Goal: Task Accomplishment & Management: Complete application form

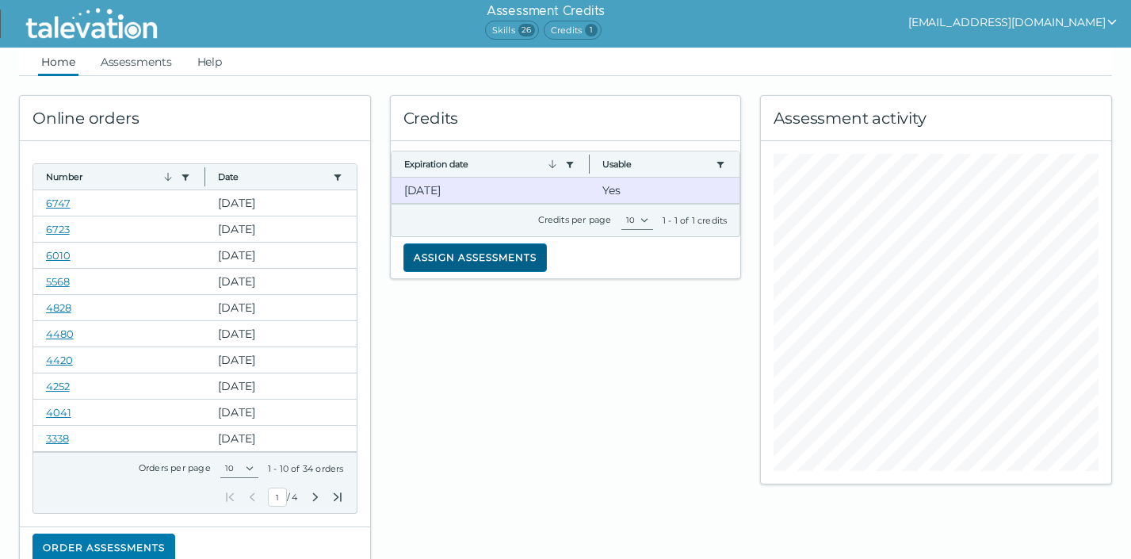
click at [491, 259] on button "Assign assessments" at bounding box center [476, 257] width 144 height 29
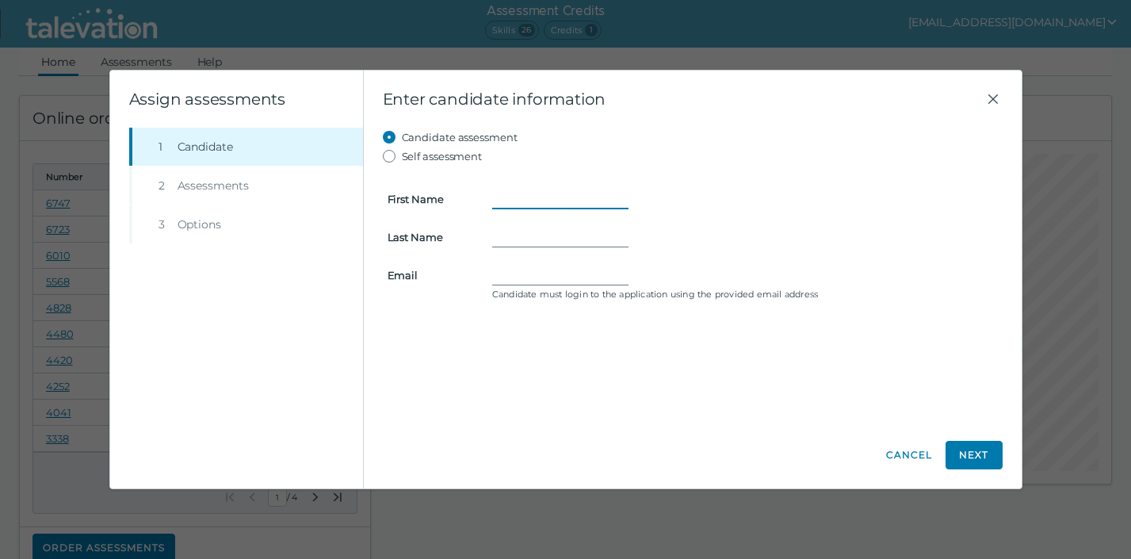
click at [515, 190] on input "First Name" at bounding box center [560, 199] width 136 height 19
paste input "1. What prompted you to apply for this job? What interested you the most about …"
type input "1. What prompted you to apply for this job? What interested you the most about …"
type input "OMER"
click at [500, 234] on input "Last Name" at bounding box center [560, 237] width 136 height 19
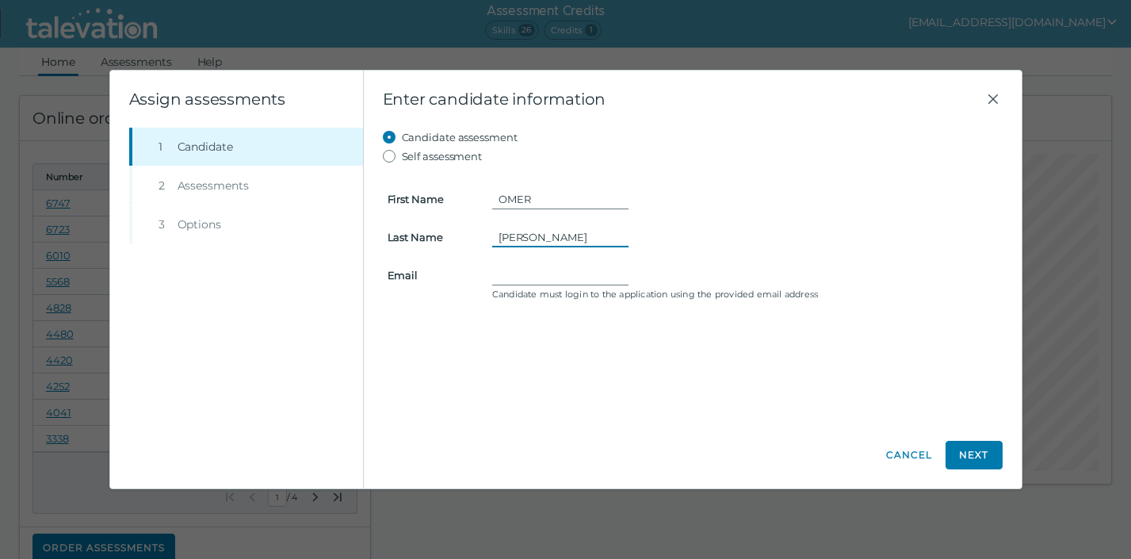
type input "[PERSON_NAME]"
click at [548, 272] on input "Email" at bounding box center [560, 275] width 136 height 19
paste input "[EMAIL_ADDRESS]"
type input "[EMAIL_ADDRESS][DOMAIN_NAME]"
click at [961, 445] on button "Next" at bounding box center [974, 455] width 57 height 29
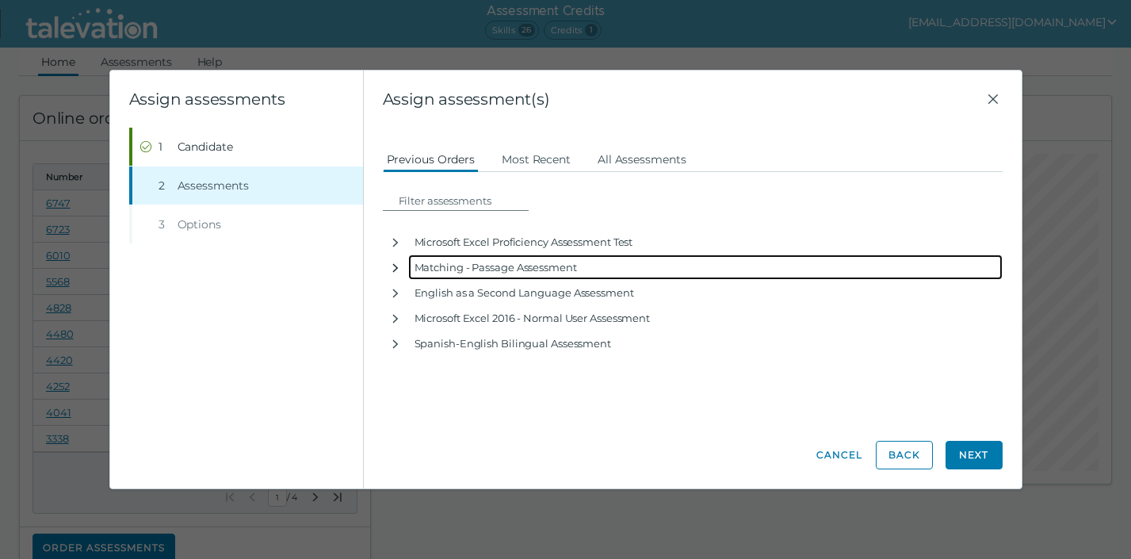
click at [394, 270] on icon "button" at bounding box center [395, 268] width 6 height 9
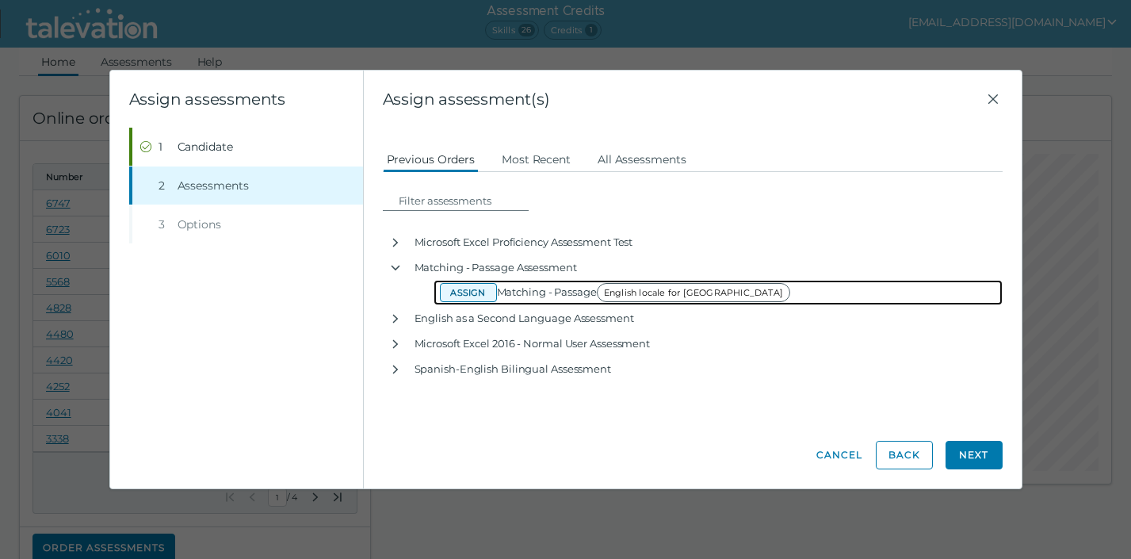
click at [478, 292] on button "Assign" at bounding box center [468, 292] width 57 height 19
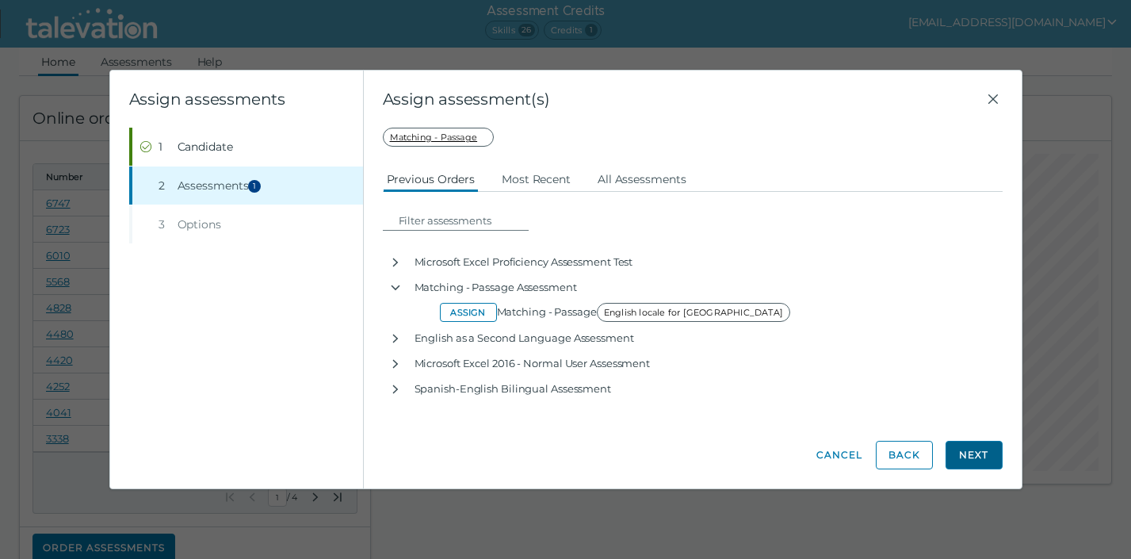
click at [978, 456] on button "Next" at bounding box center [974, 455] width 57 height 29
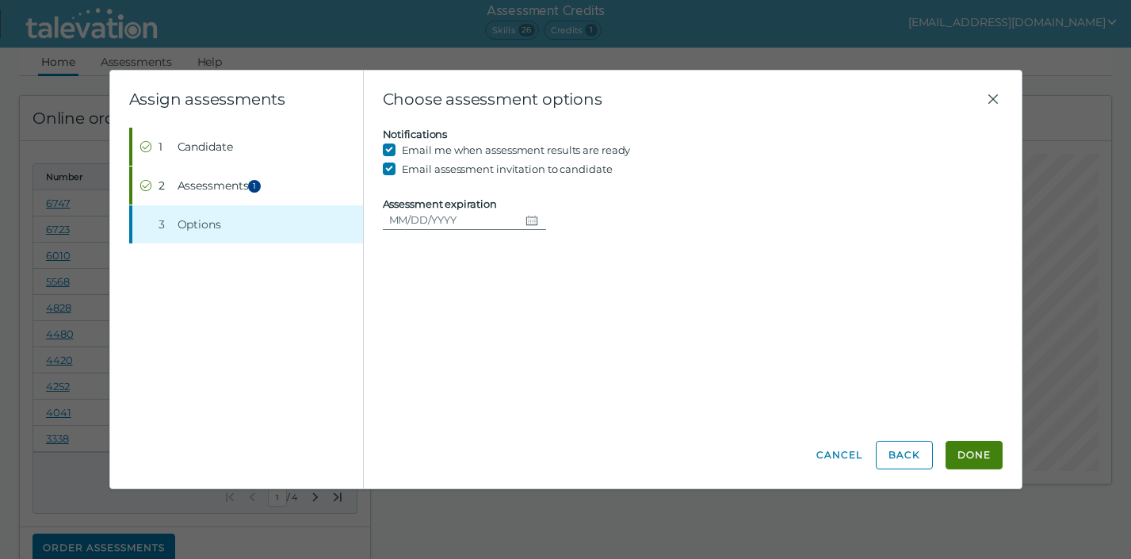
click at [528, 219] on icon "Choose date" at bounding box center [532, 220] width 13 height 13
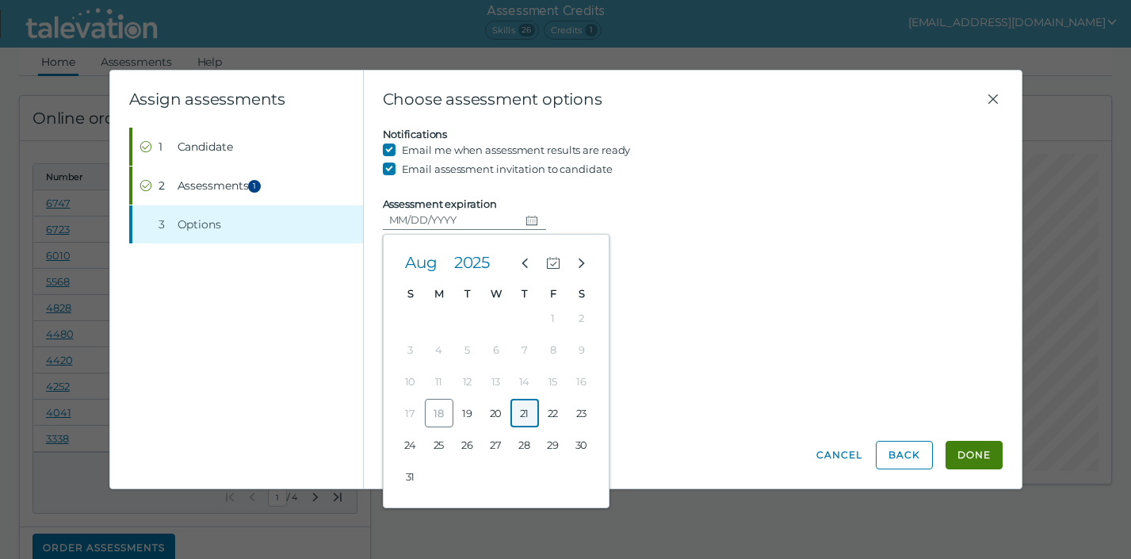
click at [526, 414] on button "21" at bounding box center [525, 413] width 29 height 29
type input "[DATE]"
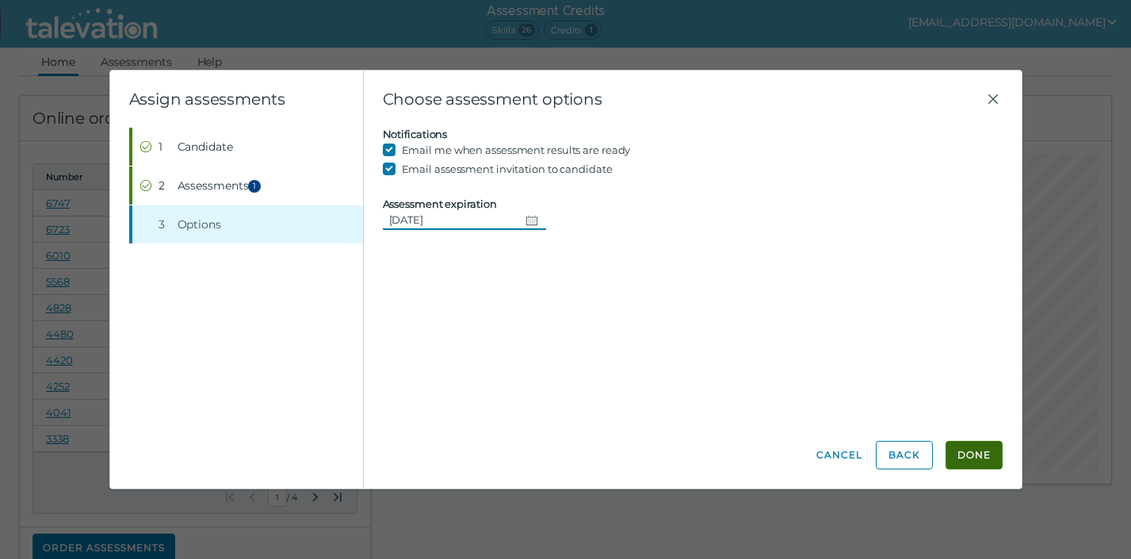
click at [971, 454] on button "Done" at bounding box center [974, 455] width 57 height 29
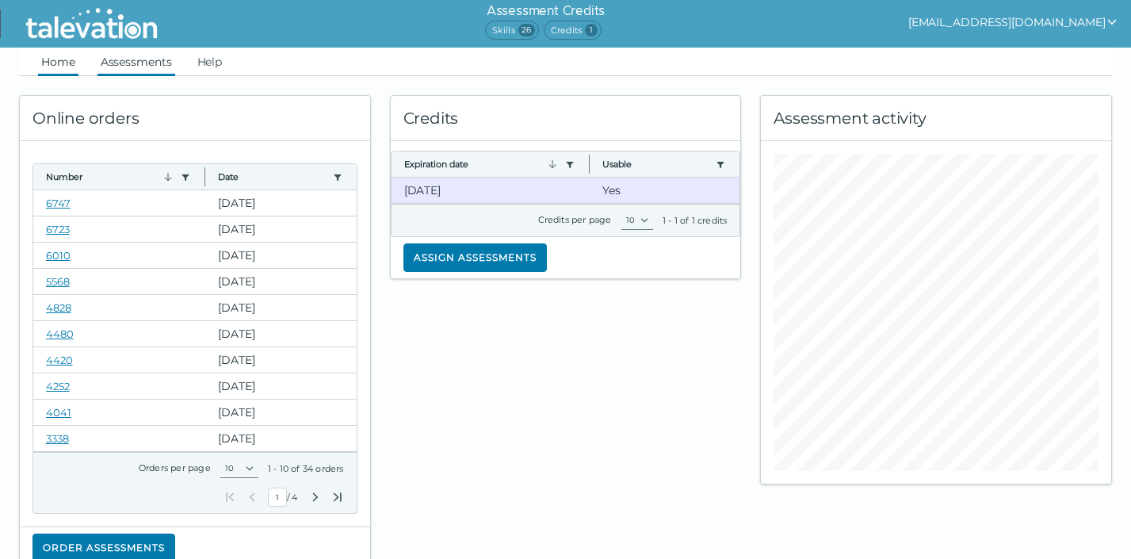
click at [124, 57] on link "Assessments" at bounding box center [137, 62] width 78 height 29
